Goal: Information Seeking & Learning: Check status

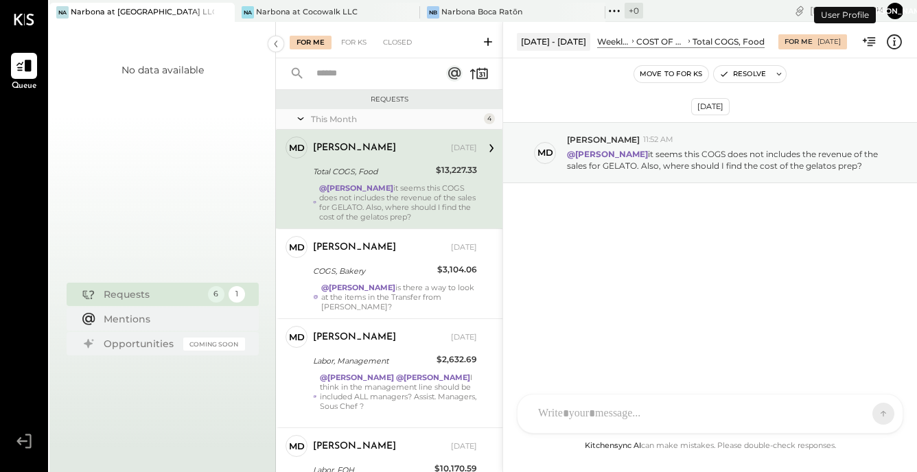
click at [896, 11] on button "[PERSON_NAME]" at bounding box center [895, 11] width 16 height 16
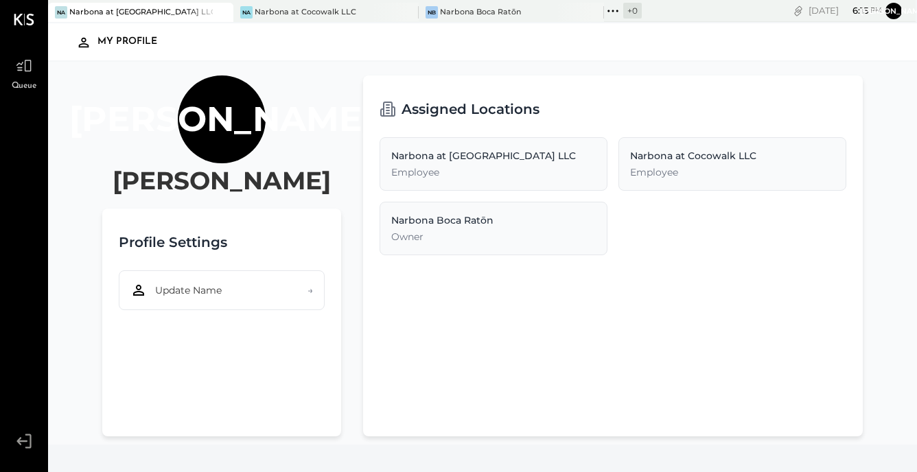
click at [27, 437] on icon at bounding box center [24, 441] width 25 height 21
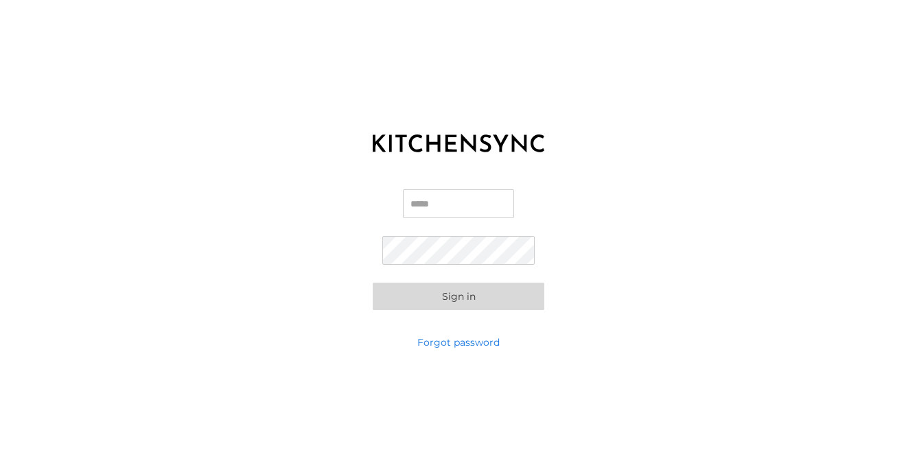
click at [298, 401] on div "KITCHEN SYNC LOGIN Email Password Sign in Forgot password" at bounding box center [458, 236] width 917 height 472
click at [440, 208] on input "Email" at bounding box center [458, 204] width 111 height 29
type input "**********"
click at [450, 295] on button "Sign in" at bounding box center [459, 296] width 172 height 27
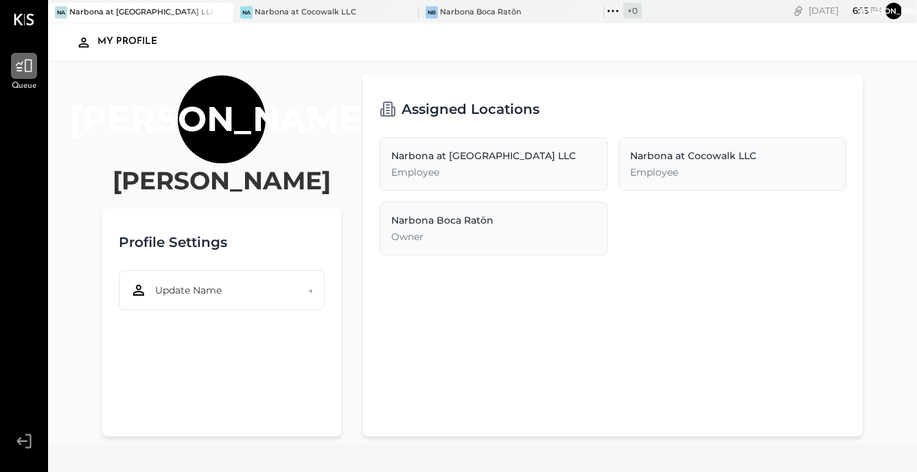
click at [28, 72] on icon at bounding box center [24, 66] width 16 height 13
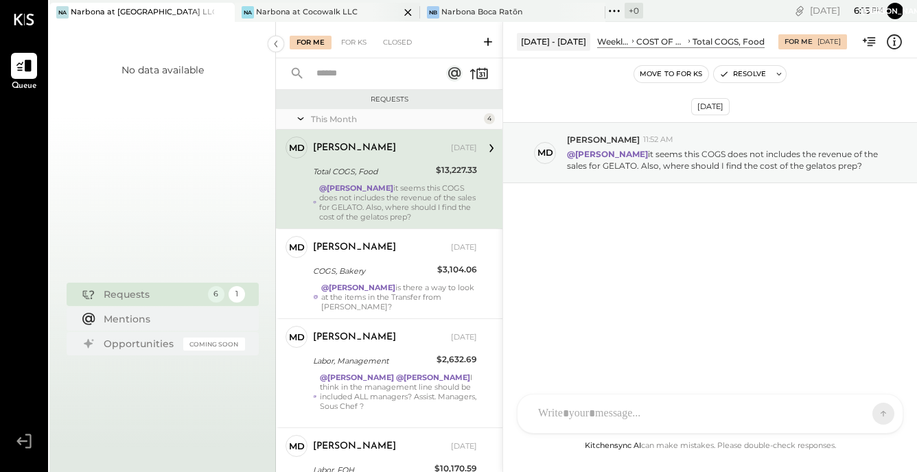
click at [312, 13] on div "Narbona at Cocowalk LLC" at bounding box center [307, 12] width 102 height 11
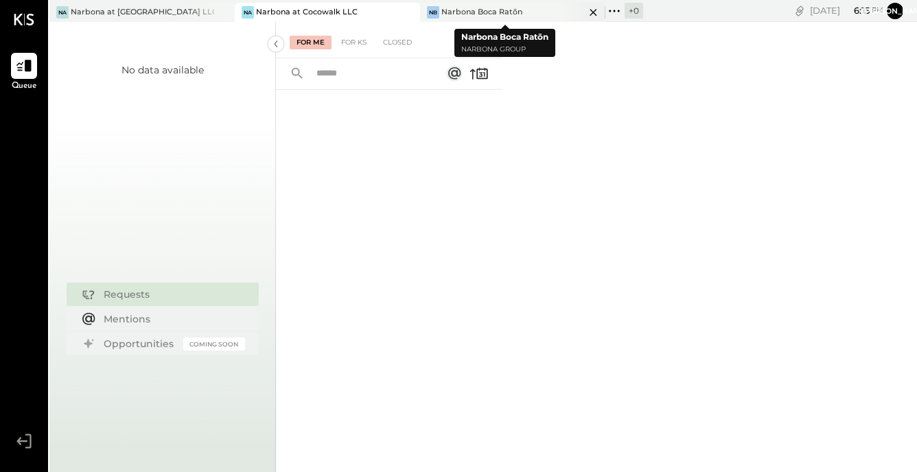
click at [496, 14] on div "Narbona Boca Ratōn" at bounding box center [482, 12] width 81 height 11
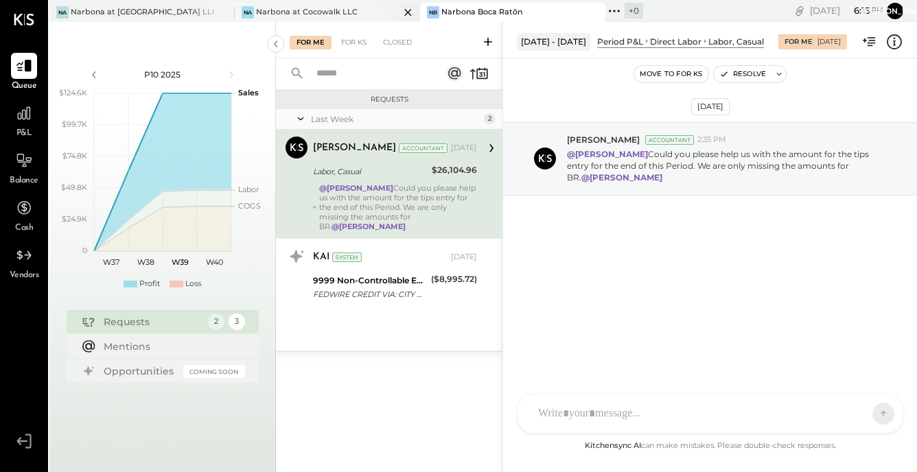
click at [309, 12] on div "Narbona at Cocowalk LLC" at bounding box center [307, 12] width 102 height 11
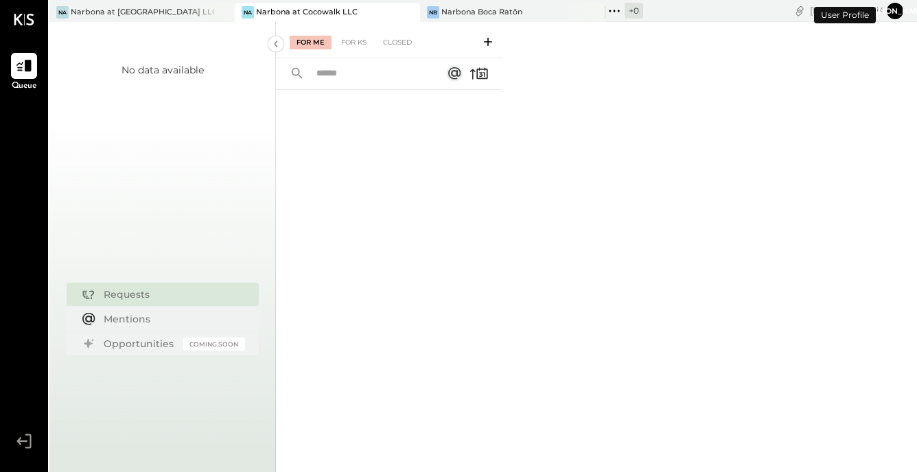
click at [895, 13] on button "[PERSON_NAME]" at bounding box center [895, 11] width 16 height 16
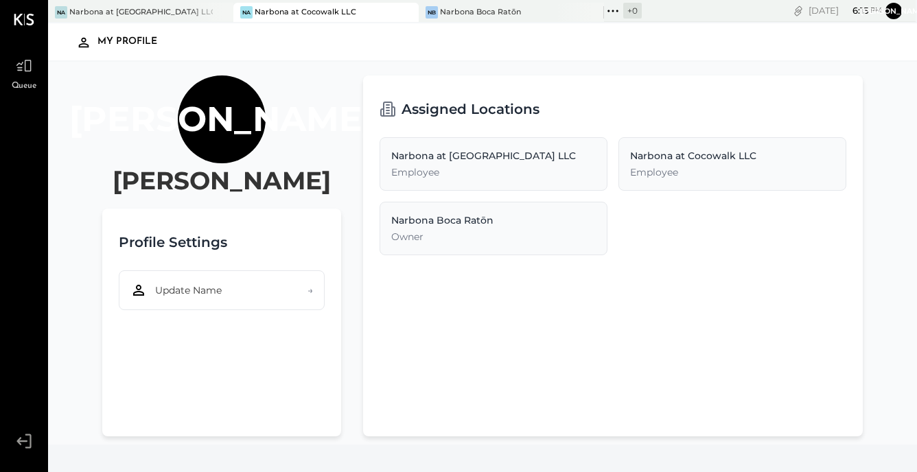
click at [692, 183] on div "Narbona at Cocowalk LLC Employee" at bounding box center [733, 164] width 228 height 54
click at [488, 164] on div "Narbona at [GEOGRAPHIC_DATA] LLC Employee" at bounding box center [494, 164] width 228 height 54
click at [420, 234] on div "Owner" at bounding box center [493, 237] width 205 height 14
click at [478, 13] on div "Narbona Boca Ratōn" at bounding box center [480, 12] width 81 height 11
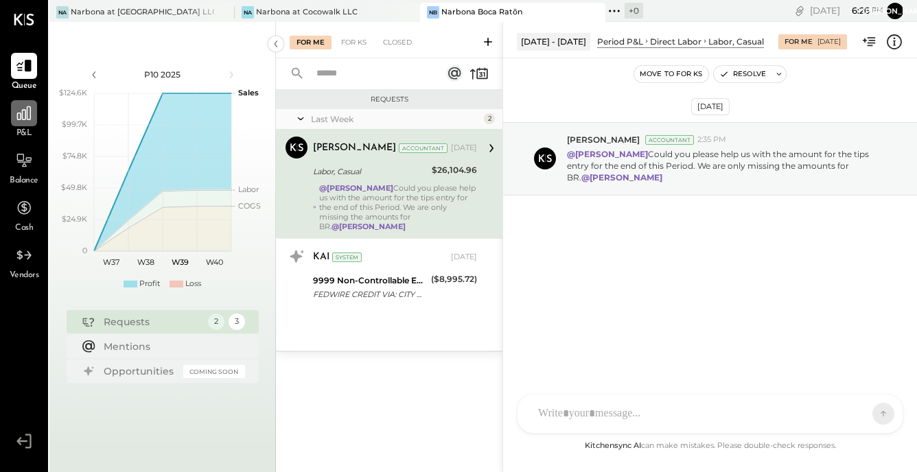
click at [22, 121] on icon at bounding box center [24, 113] width 18 height 18
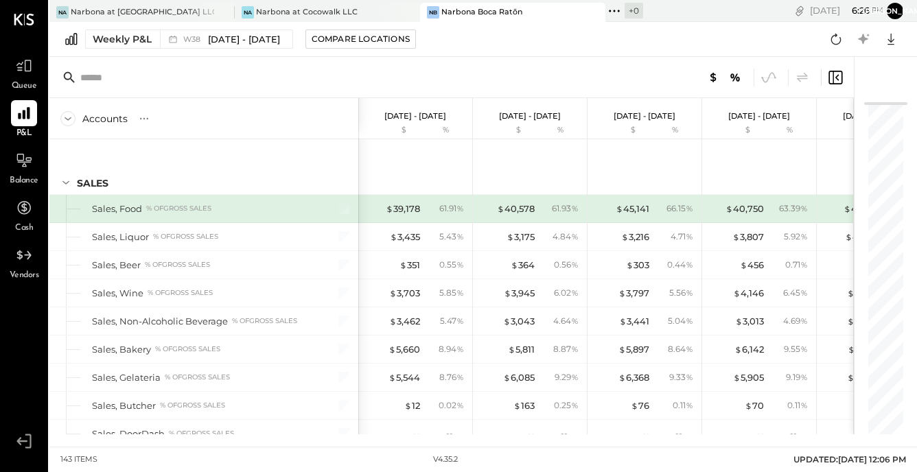
click at [67, 122] on icon at bounding box center [67, 118] width 15 height 15
